Goal: Subscribe to service/newsletter

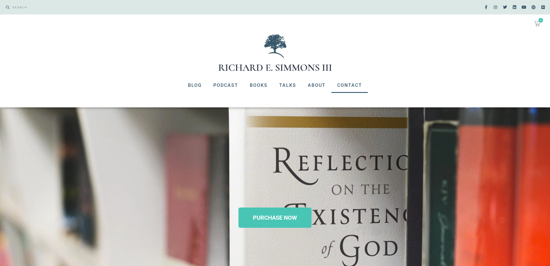
click at [350, 84] on link "Contact" at bounding box center [350, 85] width 36 height 15
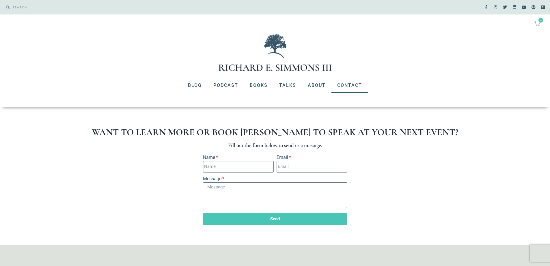
click at [218, 166] on input "Name" at bounding box center [238, 167] width 71 height 12
type input "Ryan Douglas Roach"
type input "[EMAIL_ADDRESS][DOMAIN_NAME]"
click at [220, 185] on textarea "Message" at bounding box center [275, 196] width 144 height 28
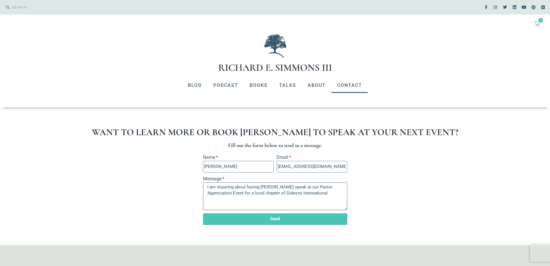
click at [296, 191] on textarea "I am inquiring about having Mr. Simmons speak at our Pastor Appreciation Event …" at bounding box center [275, 196] width 144 height 28
click at [327, 193] on textarea "I am inquiring about having Mr. Simmons speak at our Pastor Appreciation Event …" at bounding box center [275, 196] width 144 height 28
drag, startPoint x: 298, startPoint y: 197, endPoint x: 302, endPoint y: 194, distance: 4.9
click at [299, 197] on textarea "I am inquiring about having Mr. Simmons speak at our Pastor Appreciation Event …" at bounding box center [275, 196] width 144 height 28
click at [337, 198] on textarea "I am inquiring about having Mr. Simmons speak at our Pastor Appreciation Event …" at bounding box center [275, 196] width 144 height 28
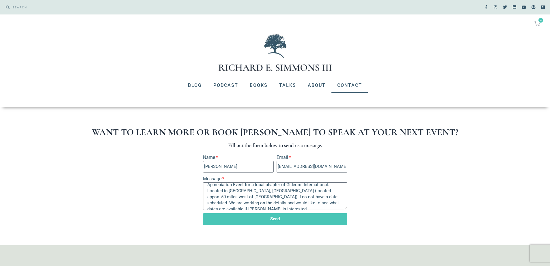
scroll to position [12, 0]
type textarea "I am inquiring about having Mr. Simmons speak at our Pastor Appreciation Event …"
click at [269, 220] on span "Send" at bounding box center [275, 218] width 131 height 4
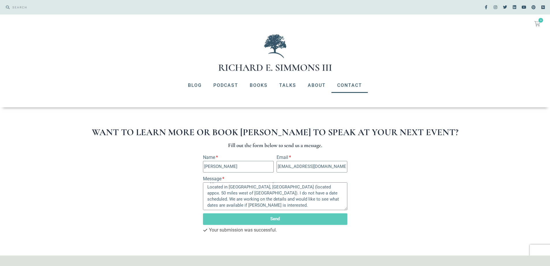
scroll to position [0, 0]
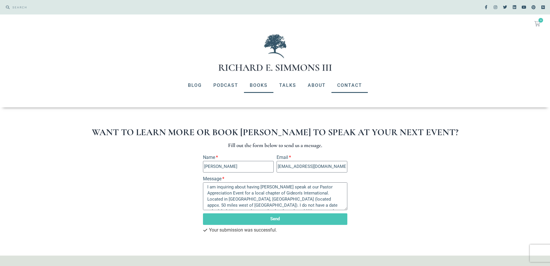
click at [254, 82] on link "Books" at bounding box center [258, 85] width 29 height 15
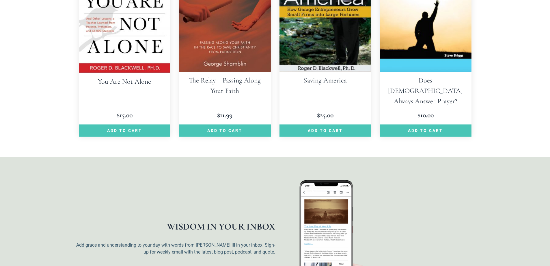
scroll to position [1502, 0]
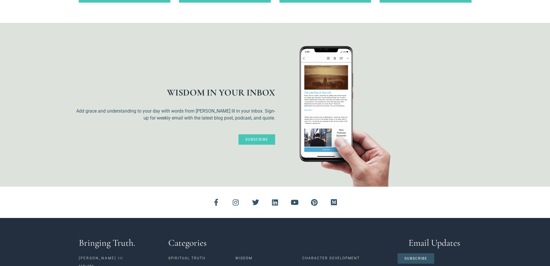
click at [261, 138] on span "Subscribe" at bounding box center [257, 139] width 23 height 3
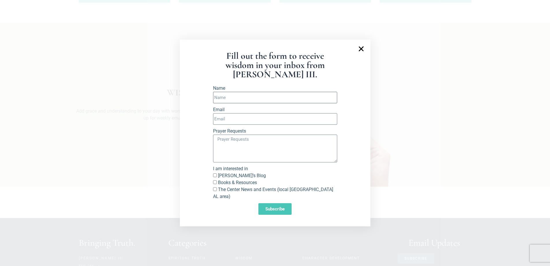
click at [233, 101] on input "Name" at bounding box center [275, 98] width 124 height 12
type input "[PERSON_NAME]"
type input "[EMAIL_ADDRESS][DOMAIN_NAME]"
click at [235, 146] on textarea "Prayer Requests" at bounding box center [275, 148] width 124 height 28
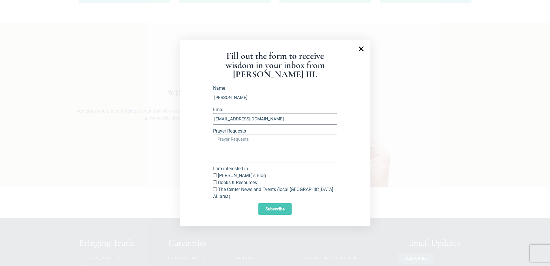
click at [215, 177] on input "[PERSON_NAME]’s Blog" at bounding box center [215, 175] width 4 height 4
checkbox input "true"
click at [217, 184] on input "Books & Resources" at bounding box center [215, 182] width 4 height 4
checkbox input "true"
click at [214, 191] on input "The Center News and Events (local [GEOGRAPHIC_DATA] AL area)" at bounding box center [215, 189] width 4 height 4
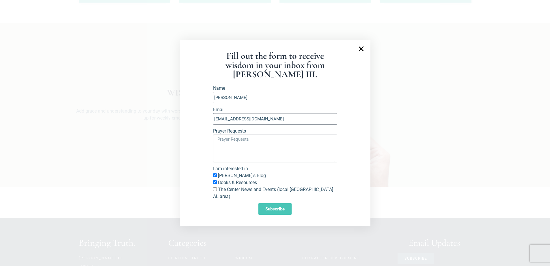
checkbox input "true"
click at [218, 142] on textarea "Prayer Requests" at bounding box center [275, 148] width 124 height 28
type textarea "E"
drag, startPoint x: 218, startPoint y: 142, endPoint x: 223, endPoint y: 138, distance: 6.1
click at [219, 142] on textarea "Wisdom and guidance as I" at bounding box center [275, 148] width 124 height 28
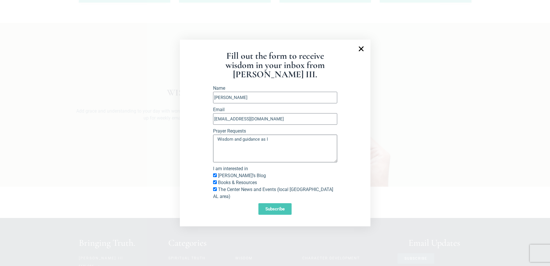
click at [272, 142] on textarea "Wisdom and guidance as I" at bounding box center [275, 148] width 124 height 28
type textarea "Wisdom and guidance as I seek [DEMOGRAPHIC_DATA]'s calling for my life as it re…"
click at [275, 207] on span "Subscribe" at bounding box center [275, 209] width 19 height 4
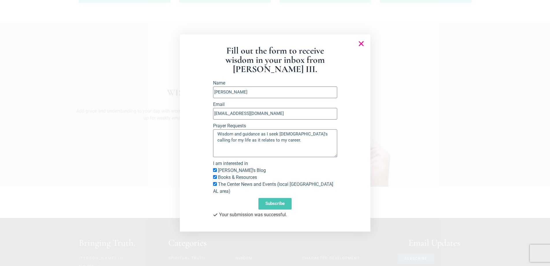
click at [362, 47] on icon "Close" at bounding box center [361, 43] width 7 height 7
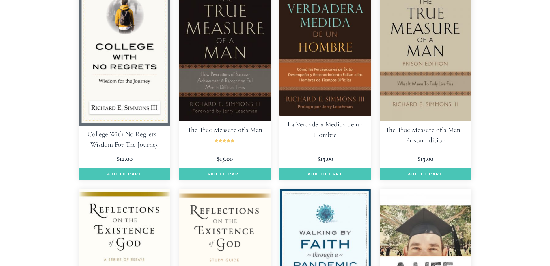
scroll to position [376, 0]
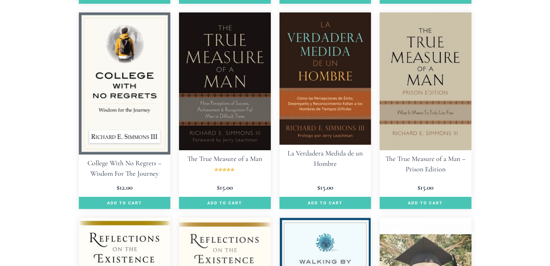
click at [411, 102] on img at bounding box center [426, 81] width 92 height 138
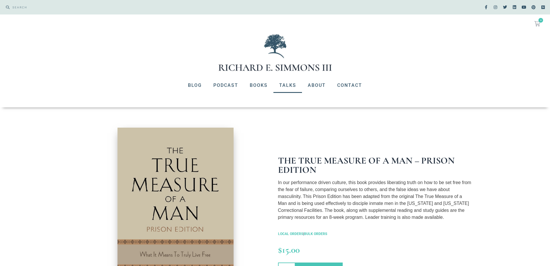
click at [284, 83] on link "Talks" at bounding box center [288, 85] width 29 height 15
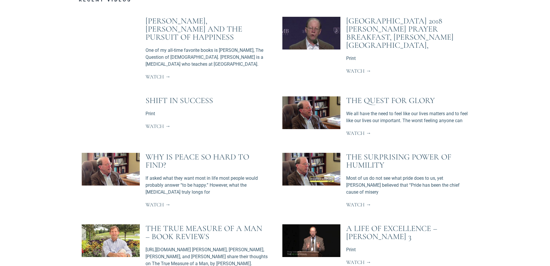
scroll to position [838, 0]
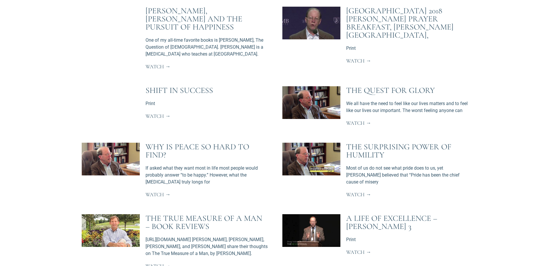
click at [357, 192] on span "Watch" at bounding box center [358, 194] width 25 height 5
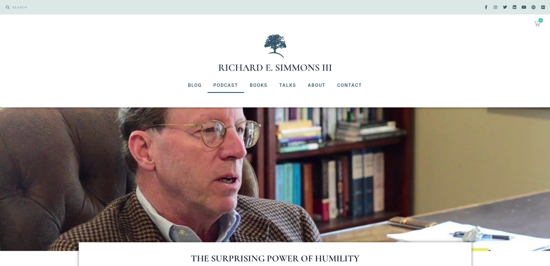
click at [224, 84] on link "Podcast" at bounding box center [226, 85] width 36 height 15
